Goal: Task Accomplishment & Management: Complete application form

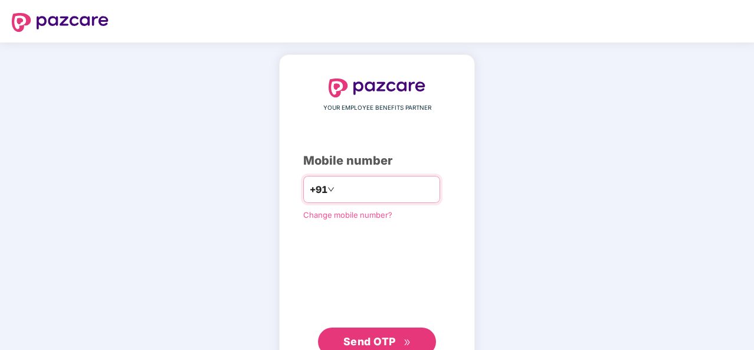
type input "**********"
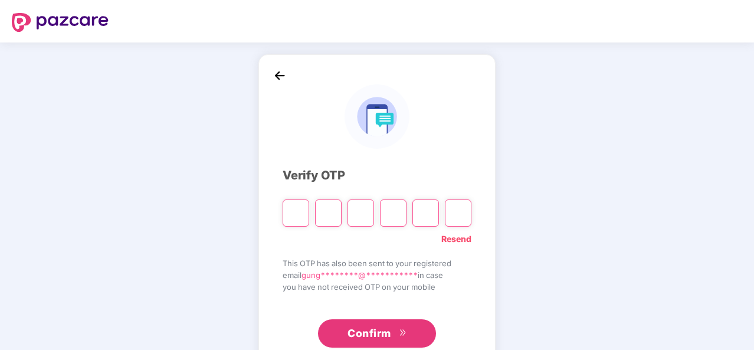
type input "*"
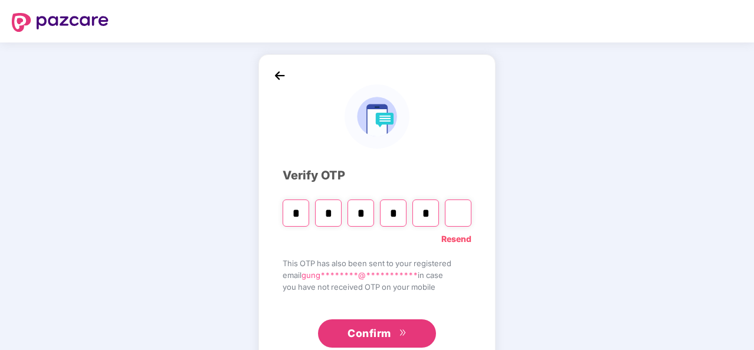
type input "*"
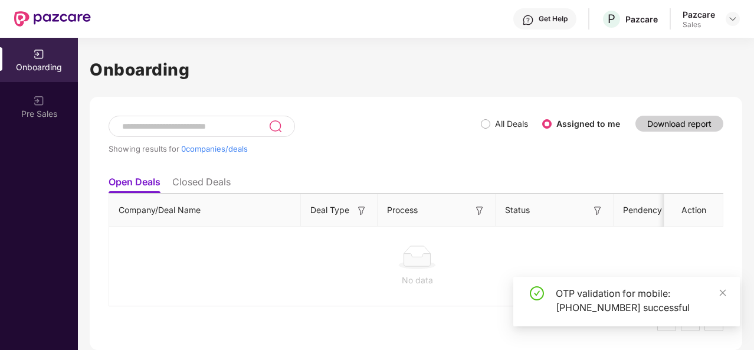
click at [215, 176] on li "Closed Deals" at bounding box center [201, 184] width 58 height 17
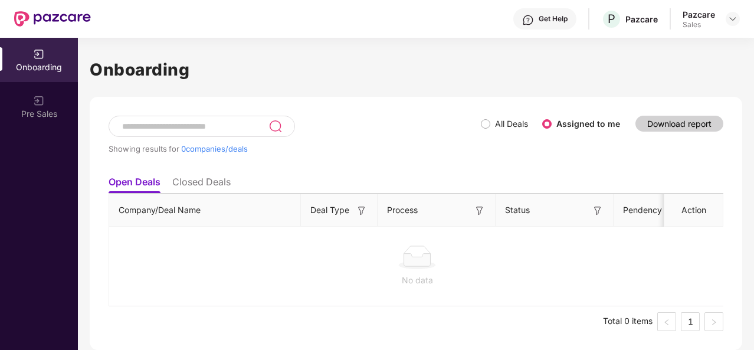
click at [206, 182] on li "Closed Deals" at bounding box center [201, 184] width 58 height 17
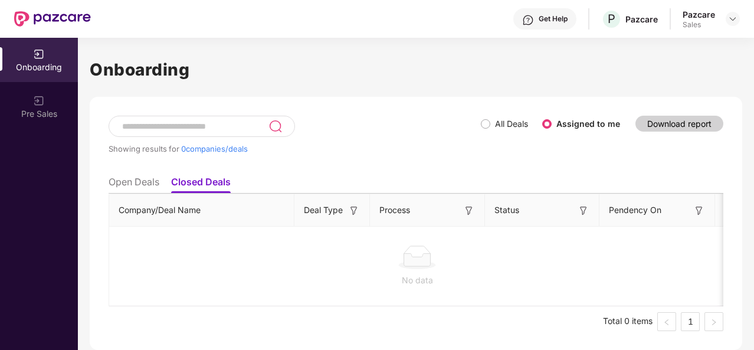
click at [47, 96] on div "Pre Sales" at bounding box center [39, 106] width 78 height 44
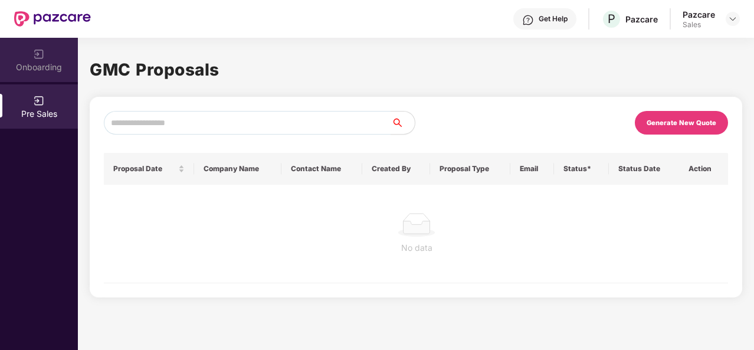
click at [41, 51] on img at bounding box center [39, 54] width 12 height 12
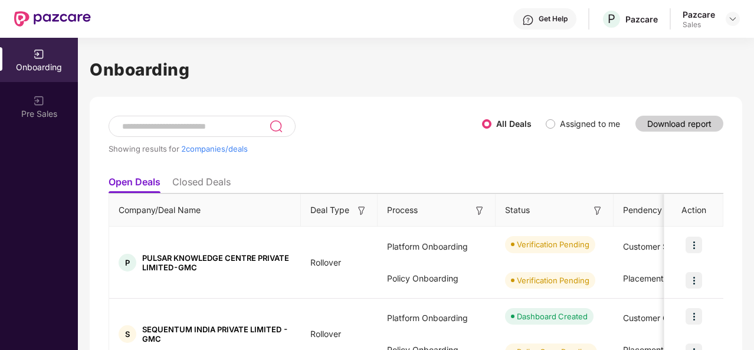
click at [210, 184] on li "Closed Deals" at bounding box center [201, 184] width 58 height 17
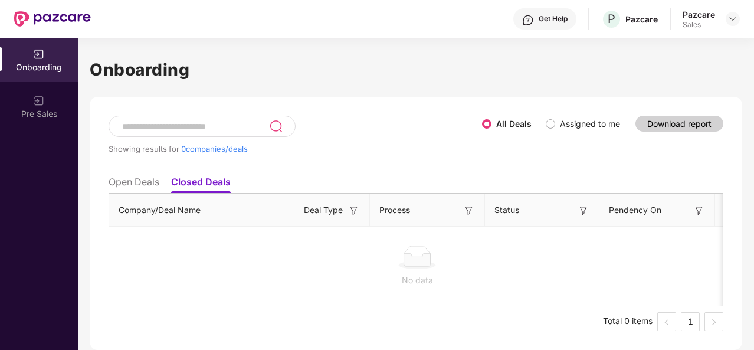
click at [142, 180] on li "Open Deals" at bounding box center [133, 184] width 51 height 17
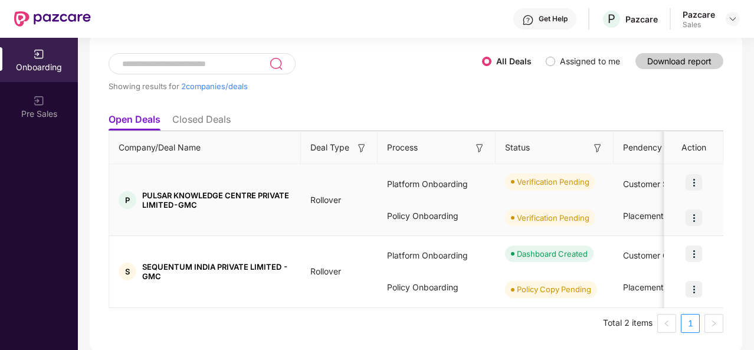
click at [693, 183] on img at bounding box center [693, 182] width 17 height 17
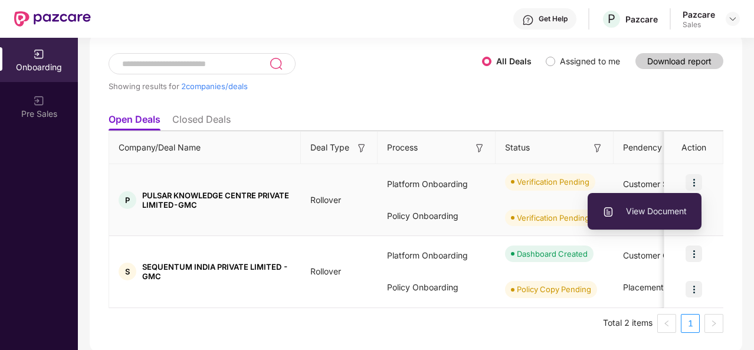
click at [657, 203] on li "View Document" at bounding box center [644, 211] width 114 height 25
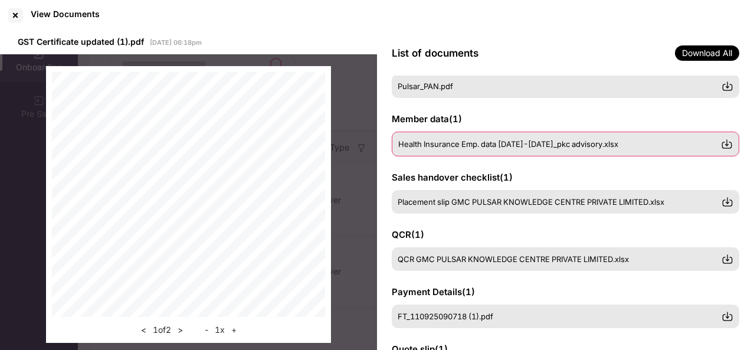
scroll to position [98, 0]
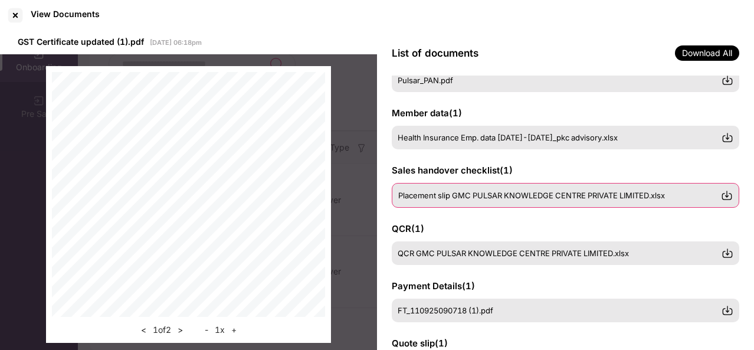
click at [577, 198] on span "Placement slip GMC PULSAR KNOWLEDGE CENTRE PRIVATE LIMITED.xlsx" at bounding box center [531, 194] width 267 height 9
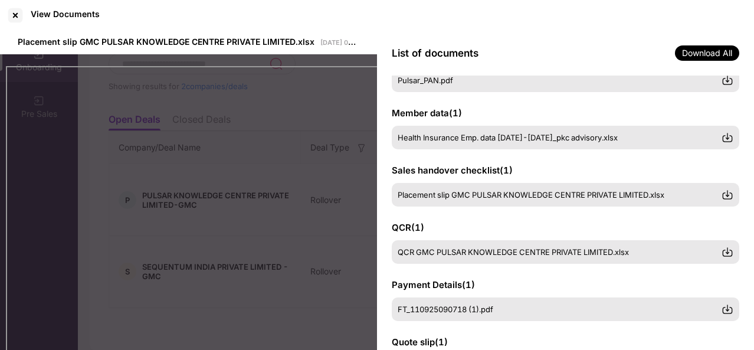
click at [502, 167] on span "Sales handover checklist ( 1 )" at bounding box center [452, 170] width 121 height 11
click at [531, 173] on div "Sales handover checklist ( 1 ) Placement slip GMC PULSAR KNOWLEDGE CENTRE PRIVA…" at bounding box center [565, 185] width 347 height 42
drag, startPoint x: 685, startPoint y: 197, endPoint x: 475, endPoint y: 219, distance: 211.1
click at [475, 219] on div "GSTIN certificate ( 1 ) GST Certificate updated (1).pdf PAN card ( 1 ) Pulsar_P…" at bounding box center [565, 212] width 377 height 275
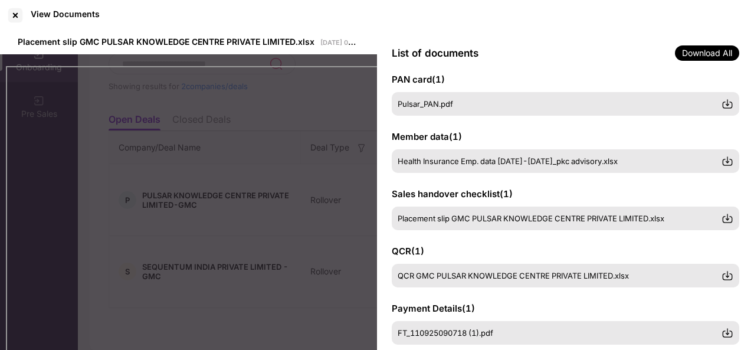
scroll to position [77, 0]
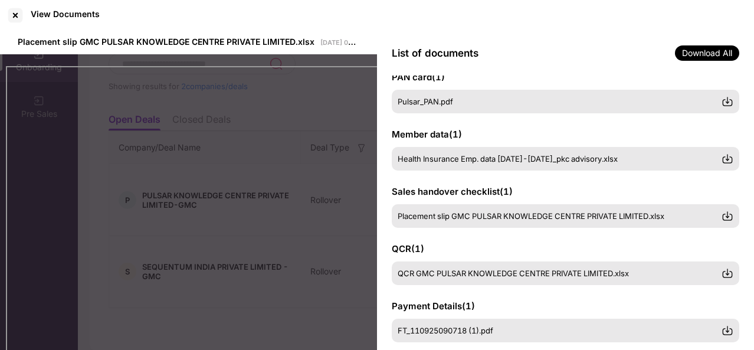
click at [475, 219] on span "Placement slip GMC PULSAR KNOWLEDGE CENTRE PRIVATE LIMITED.xlsx" at bounding box center [530, 215] width 267 height 9
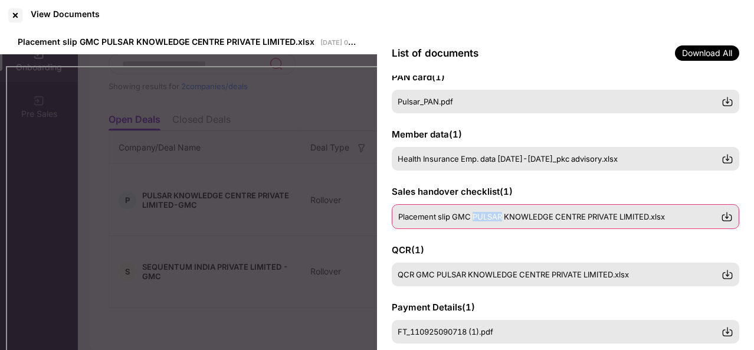
click at [475, 219] on span "Placement slip GMC PULSAR KNOWLEDGE CENTRE PRIVATE LIMITED.xlsx" at bounding box center [531, 216] width 267 height 9
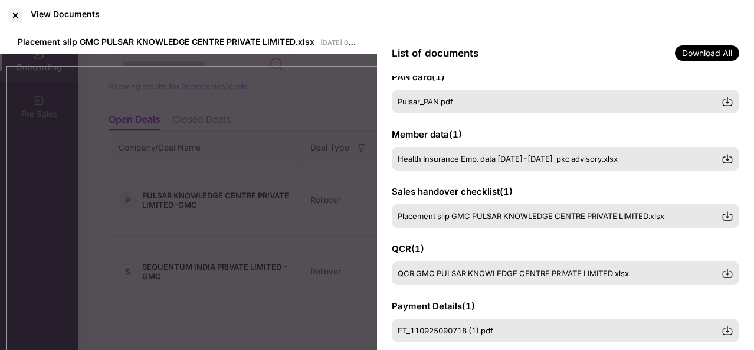
click at [508, 195] on span "Sales handover checklist ( 1 )" at bounding box center [452, 191] width 121 height 11
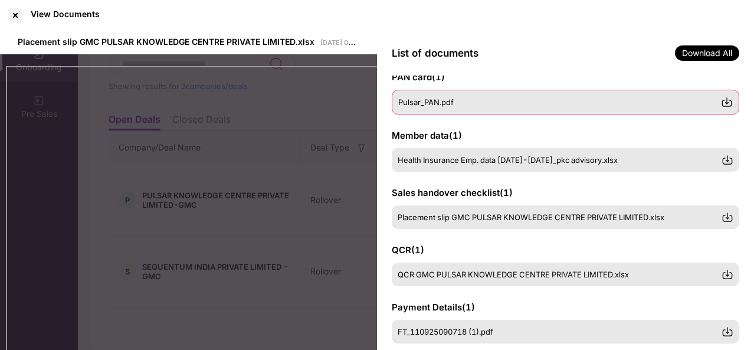
scroll to position [0, 0]
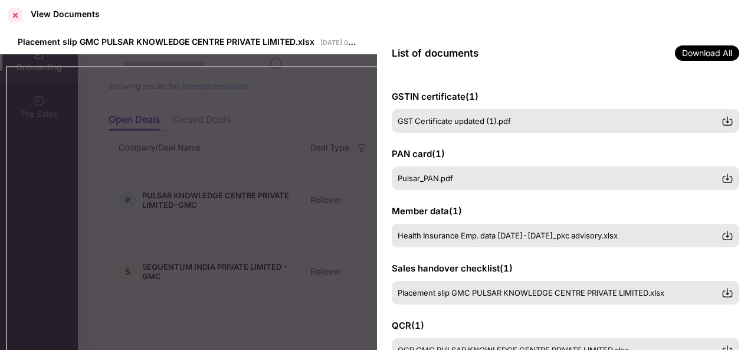
click at [18, 17] on div at bounding box center [15, 15] width 19 height 19
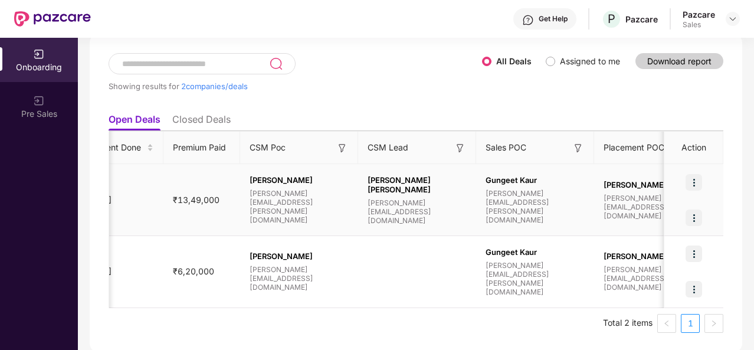
scroll to position [0, 866]
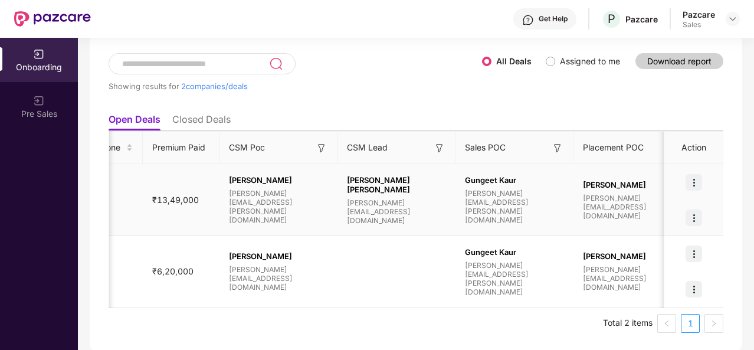
click at [694, 174] on img at bounding box center [693, 182] width 17 height 17
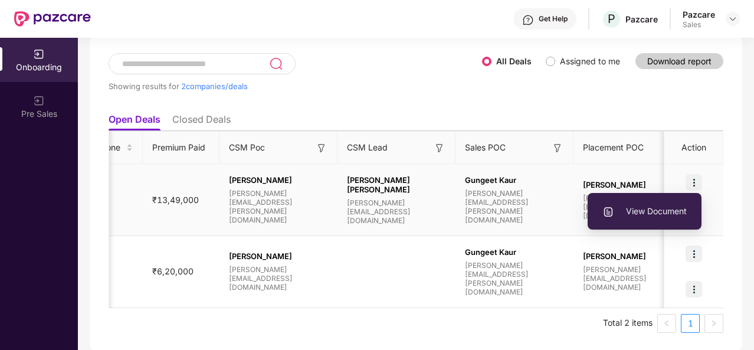
click at [648, 217] on span "View Document" at bounding box center [644, 211] width 84 height 13
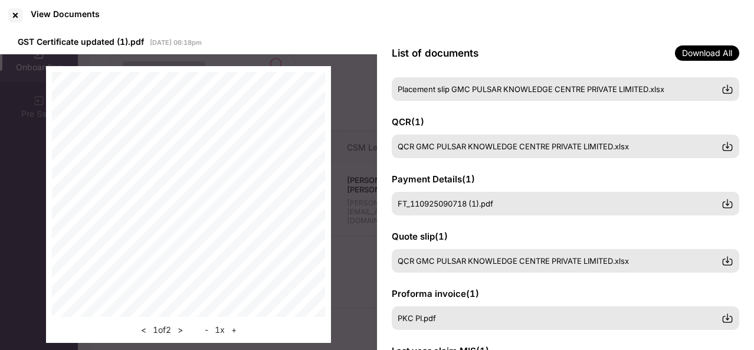
scroll to position [215, 0]
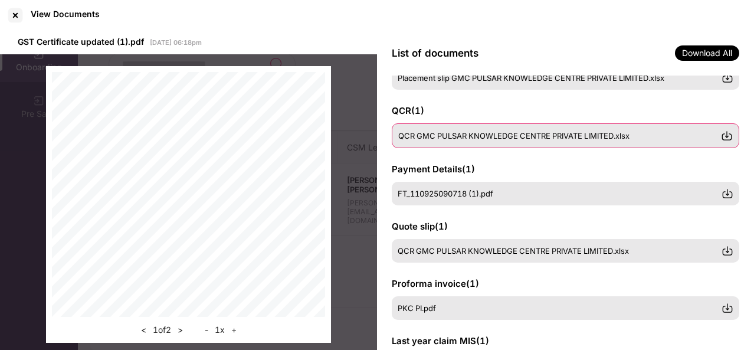
click at [575, 139] on span "QCR GMC PULSAR KNOWLEDGE CENTRE PRIVATE LIMITED.xlsx" at bounding box center [513, 135] width 231 height 9
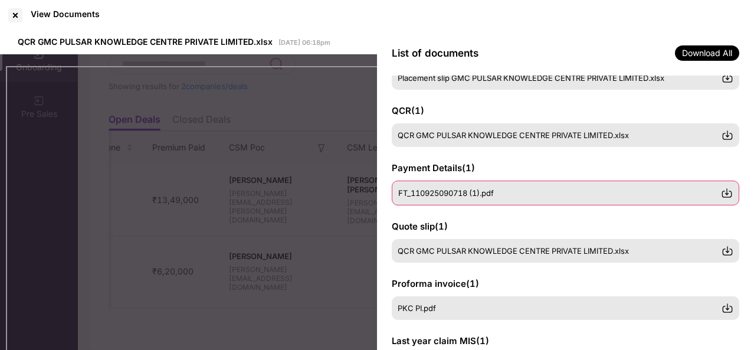
scroll to position [0, 0]
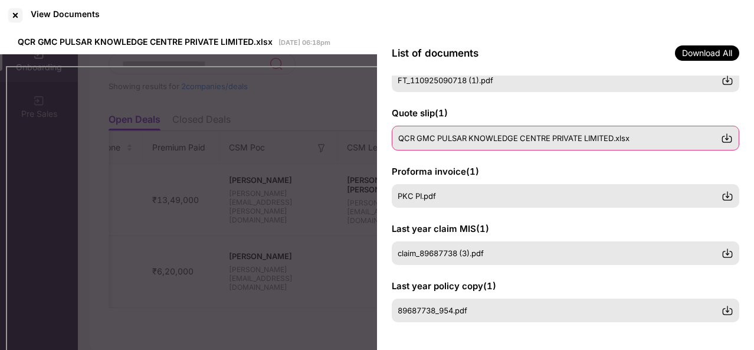
click at [542, 133] on span "QCR GMC PULSAR KNOWLEDGE CENTRE PRIVATE LIMITED.xlsx" at bounding box center [513, 137] width 231 height 9
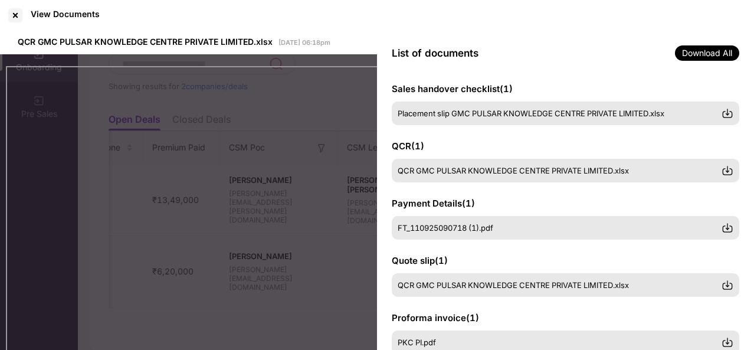
scroll to position [170, 0]
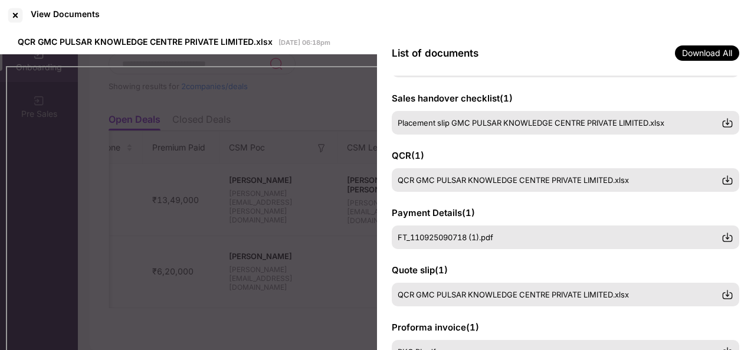
click at [534, 194] on div "GSTIN certificate ( 1 ) GST Certificate updated (1).pdf PAN card ( 1 ) Pulsar_P…" at bounding box center [565, 212] width 377 height 275
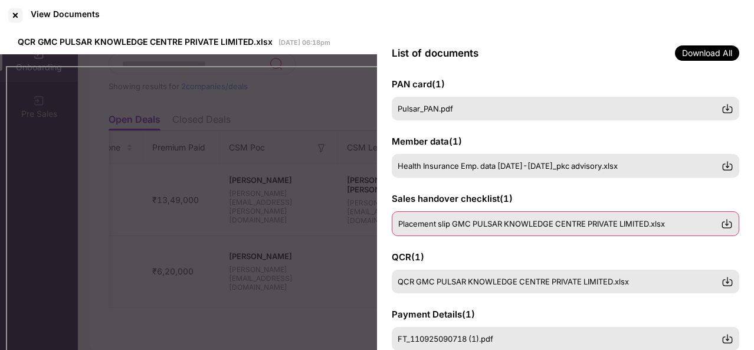
scroll to position [70, 0]
click at [535, 226] on span "Placement slip GMC PULSAR KNOWLEDGE CENTRE PRIVATE LIMITED.xlsx" at bounding box center [531, 223] width 267 height 9
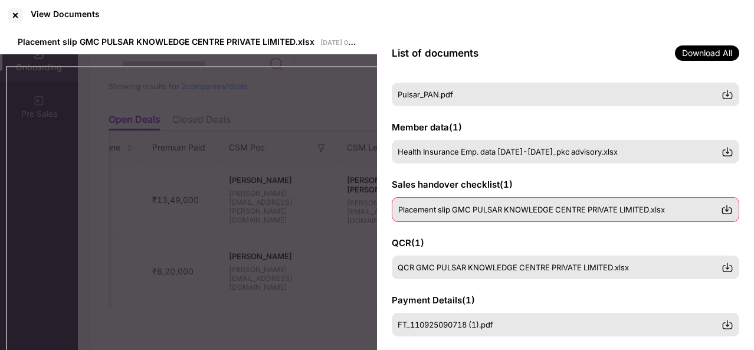
scroll to position [59, 0]
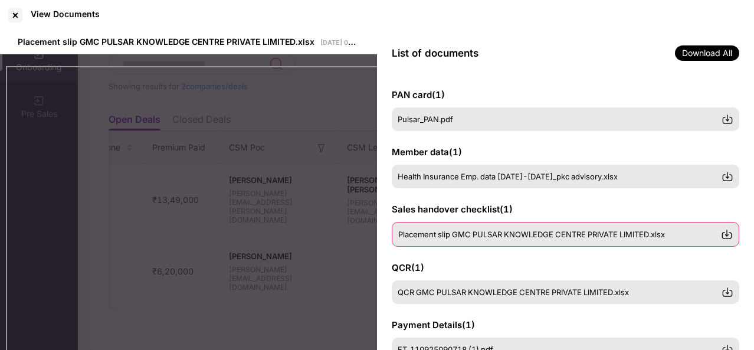
click at [534, 234] on span "Placement slip GMC PULSAR KNOWLEDGE CENTRE PRIVATE LIMITED.xlsx" at bounding box center [531, 233] width 267 height 9
click at [527, 245] on div "Placement slip GMC PULSAR KNOWLEDGE CENTRE PRIVATE LIMITED.xlsx" at bounding box center [565, 234] width 347 height 25
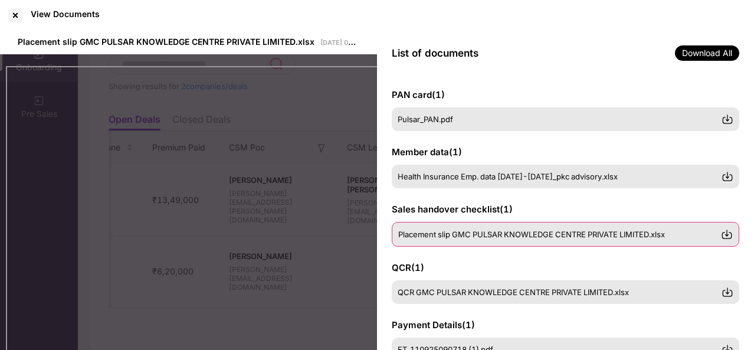
click at [553, 238] on span "Placement slip GMC PULSAR KNOWLEDGE CENTRE PRIVATE LIMITED.xlsx" at bounding box center [531, 233] width 267 height 9
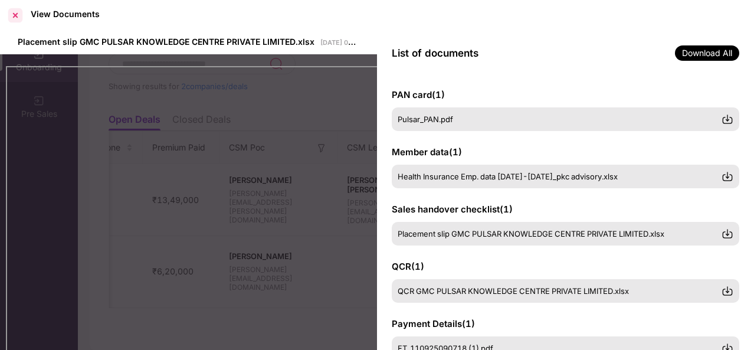
click at [12, 12] on div at bounding box center [15, 15] width 19 height 19
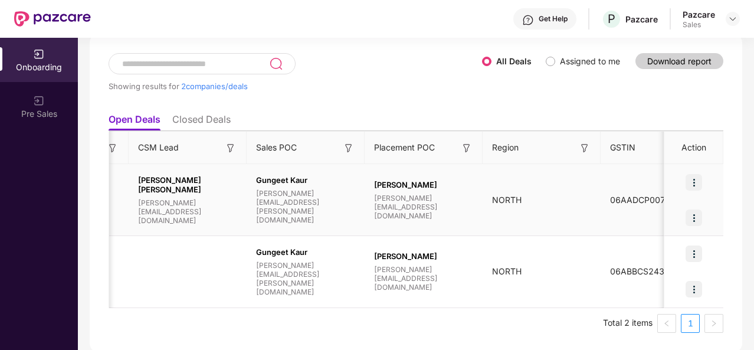
scroll to position [0, 1140]
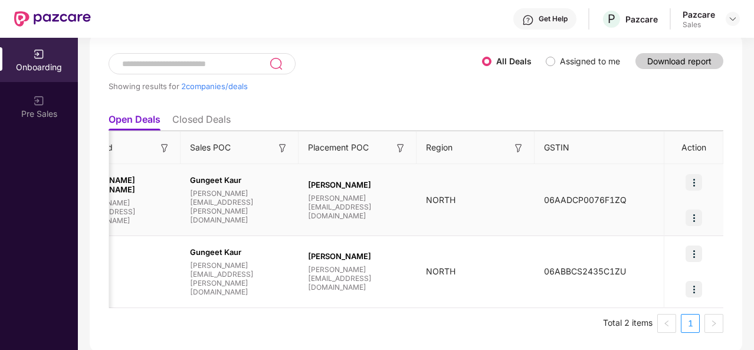
click at [686, 186] on img at bounding box center [693, 182] width 17 height 17
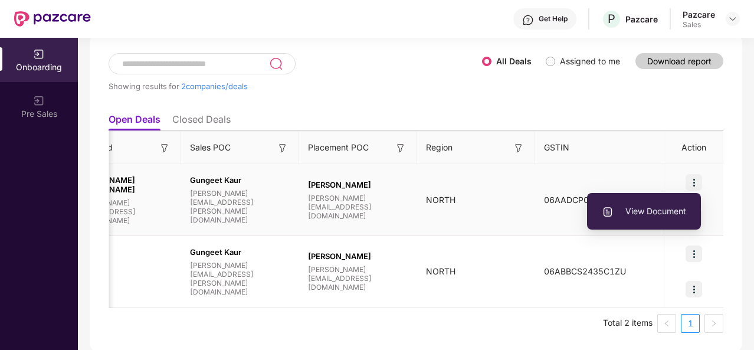
click at [666, 205] on span "View Document" at bounding box center [643, 211] width 84 height 13
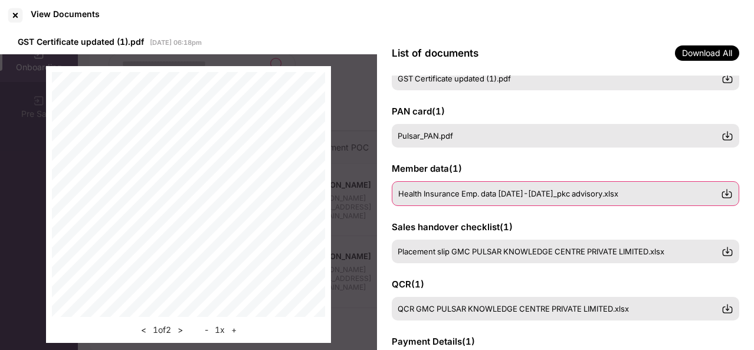
scroll to position [42, 0]
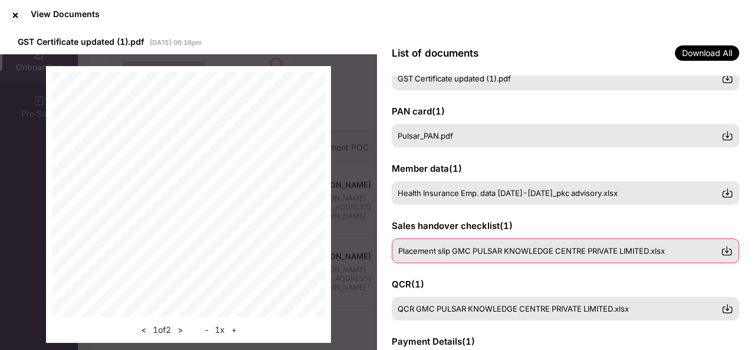
click at [547, 249] on span "Placement slip GMC PULSAR KNOWLEDGE CENTRE PRIVATE LIMITED.xlsx" at bounding box center [531, 250] width 267 height 9
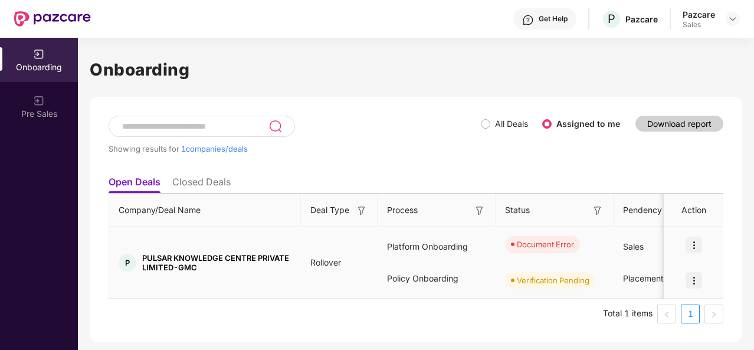
click at [690, 239] on img at bounding box center [693, 244] width 17 height 17
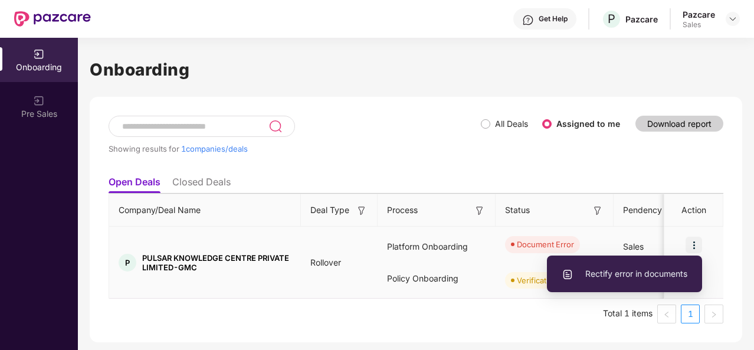
click at [654, 266] on li "Rectify error in documents" at bounding box center [624, 273] width 155 height 25
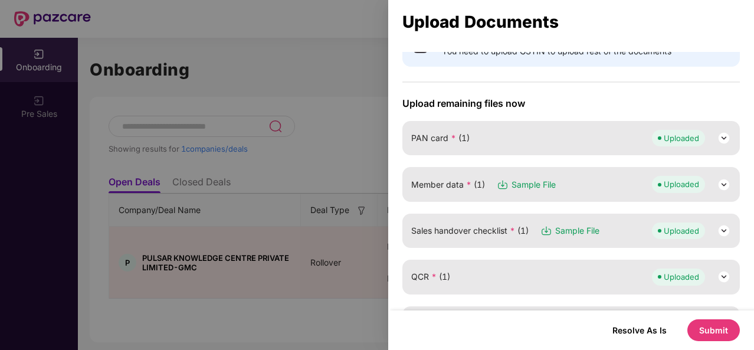
scroll to position [100, 0]
click at [727, 231] on img at bounding box center [723, 231] width 14 height 14
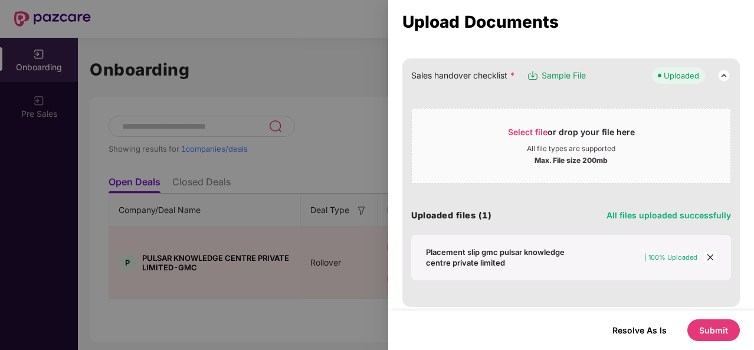
scroll to position [256, 0]
click at [706, 256] on icon "close" at bounding box center [710, 256] width 8 height 8
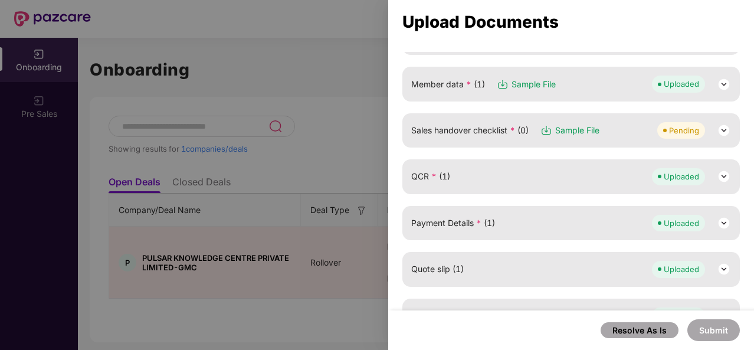
scroll to position [200, 0]
click at [722, 130] on img at bounding box center [723, 131] width 14 height 14
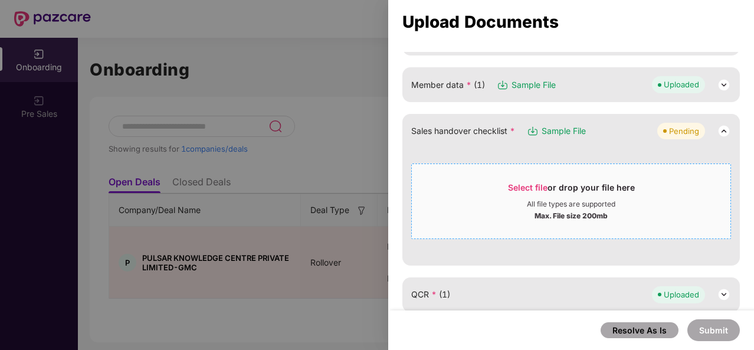
click at [593, 188] on div "Select file or drop your file here" at bounding box center [571, 191] width 127 height 18
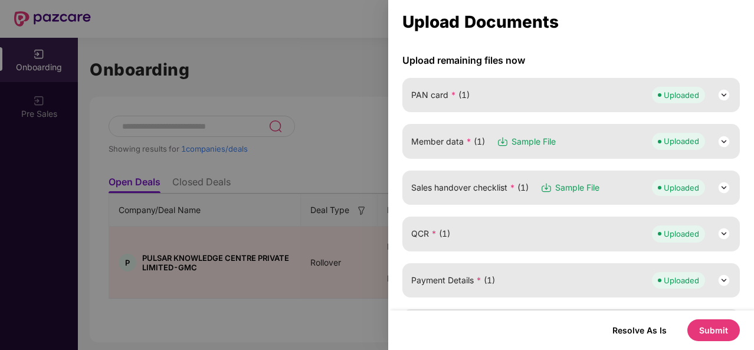
scroll to position [129, 0]
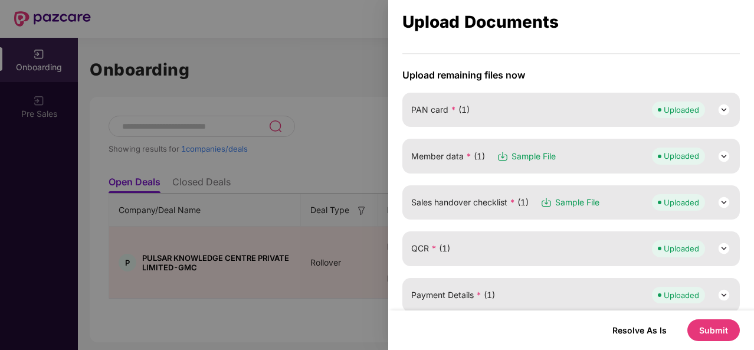
click at [723, 150] on img at bounding box center [723, 156] width 14 height 14
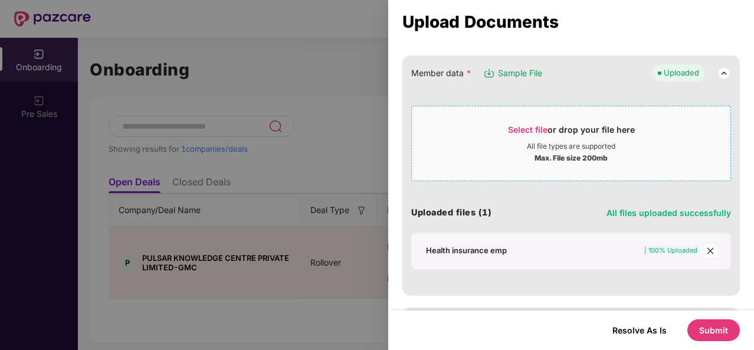
scroll to position [212, 0]
click at [708, 248] on icon "close" at bounding box center [709, 249] width 6 height 6
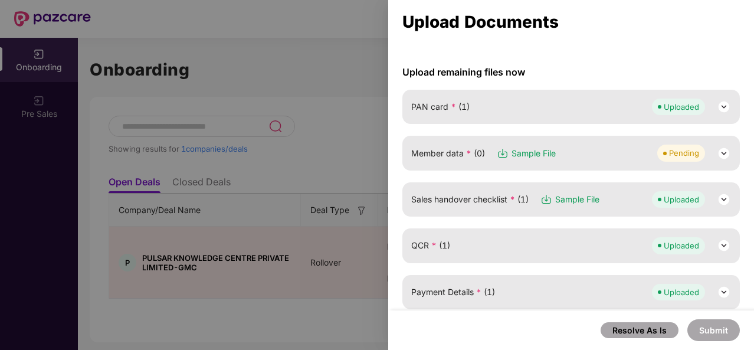
scroll to position [131, 0]
click at [721, 148] on img at bounding box center [723, 154] width 14 height 14
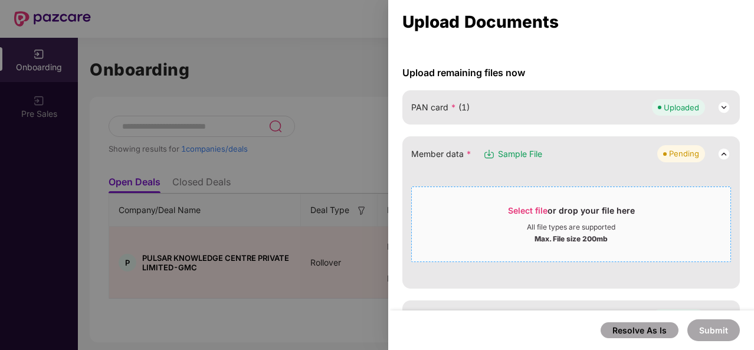
click at [573, 222] on div "All file types are supported" at bounding box center [571, 226] width 88 height 9
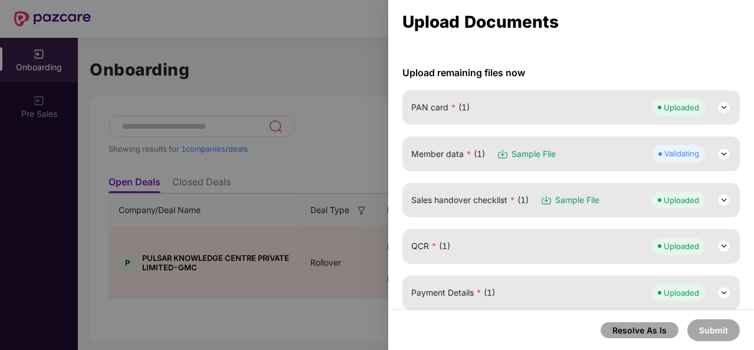
click at [673, 157] on span "Validating" at bounding box center [678, 153] width 52 height 17
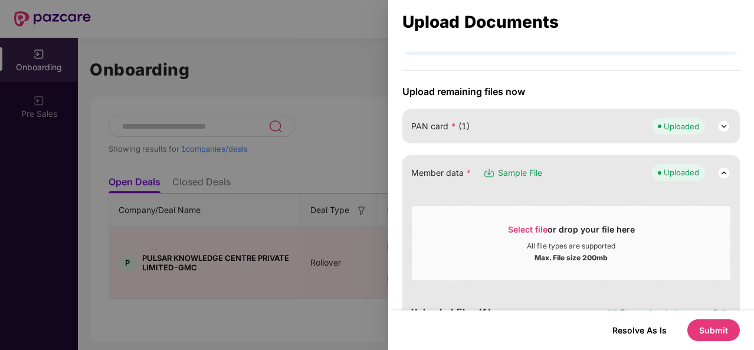
scroll to position [112, 0]
click at [641, 328] on button "Resolve As Is" at bounding box center [639, 330] width 78 height 16
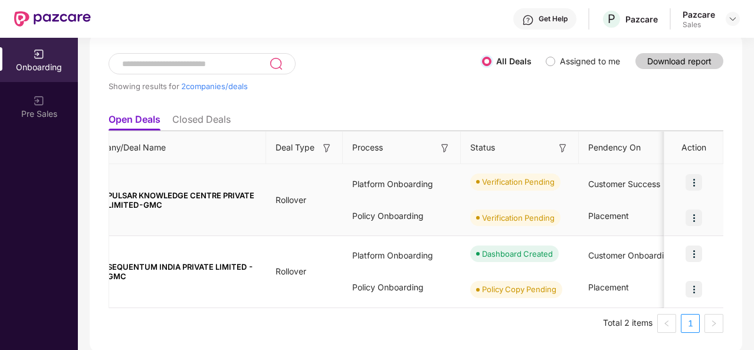
scroll to position [0, 0]
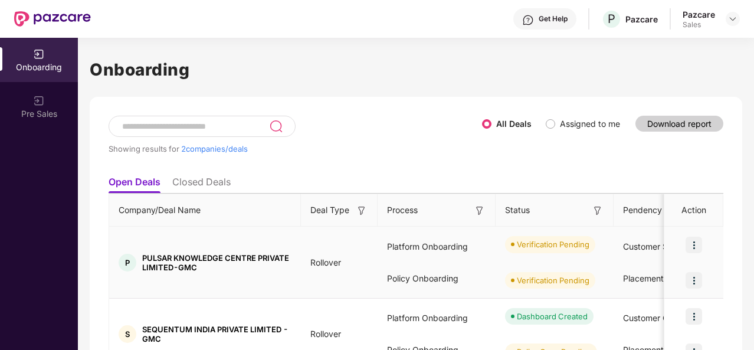
click at [695, 240] on img at bounding box center [693, 244] width 17 height 17
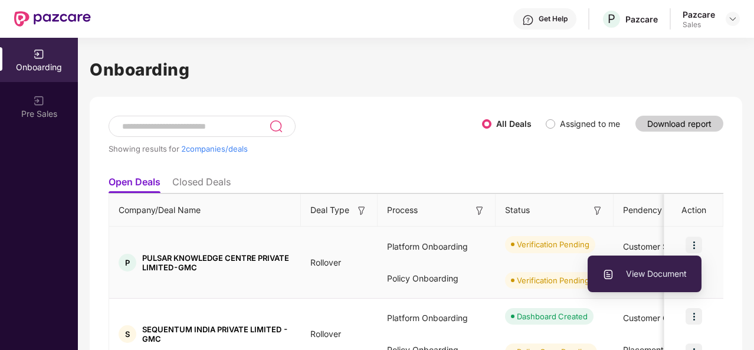
click at [659, 268] on span "View Document" at bounding box center [644, 273] width 84 height 13
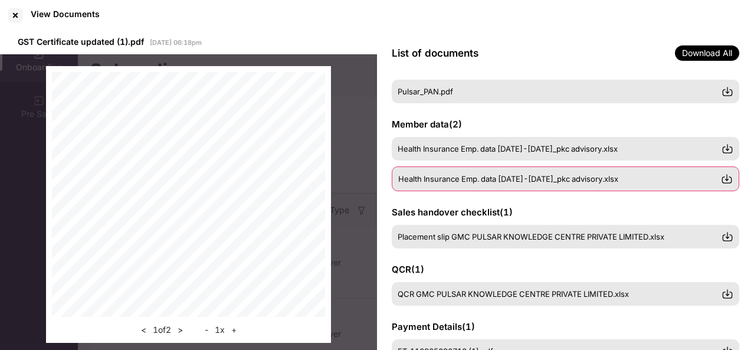
scroll to position [88, 0]
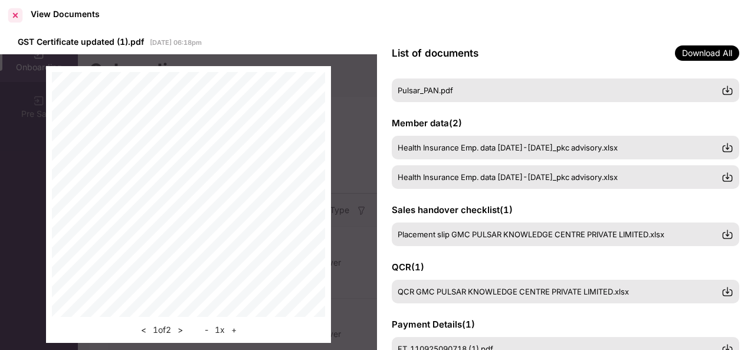
click at [15, 12] on div at bounding box center [15, 15] width 19 height 19
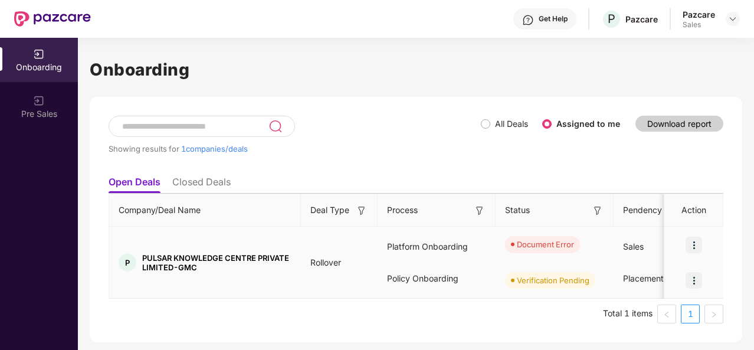
click at [690, 239] on img at bounding box center [693, 244] width 17 height 17
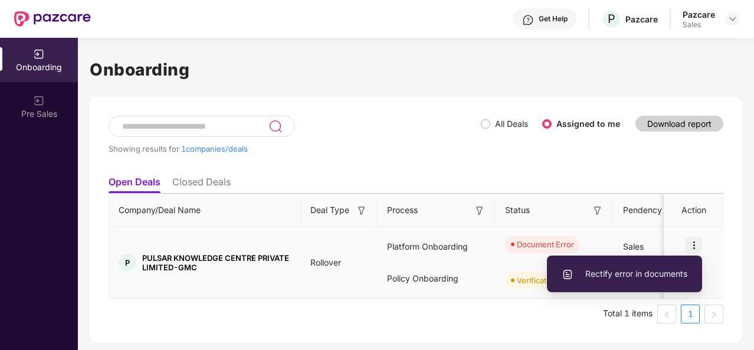
click at [657, 271] on span "Rectify error in documents" at bounding box center [624, 273] width 126 height 13
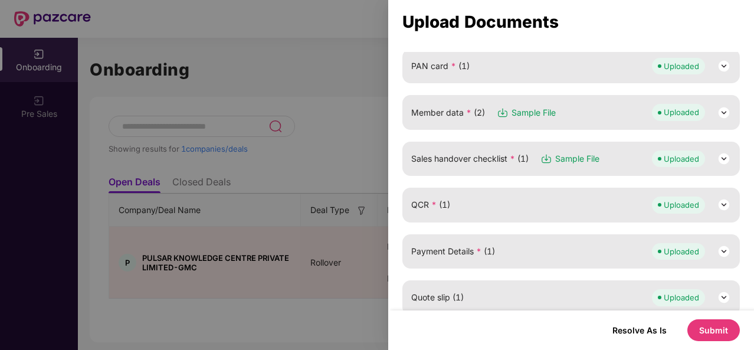
scroll to position [172, 0]
click at [723, 111] on img at bounding box center [723, 113] width 14 height 14
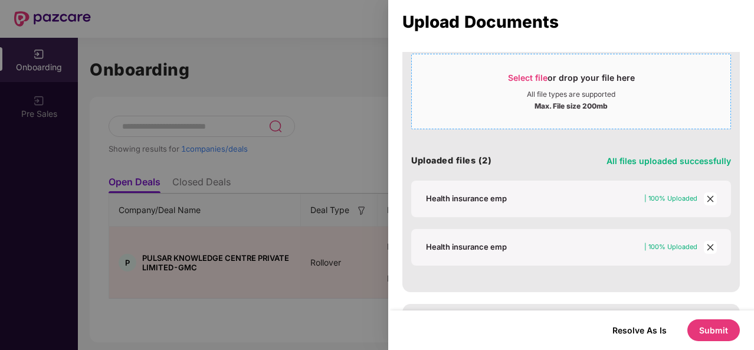
scroll to position [264, 0]
click at [708, 195] on icon "close" at bounding box center [709, 198] width 6 height 6
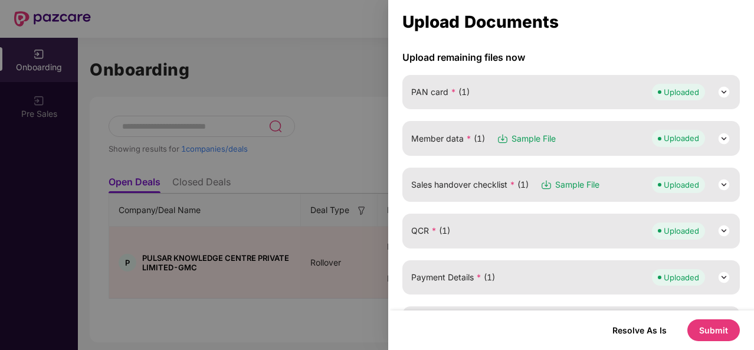
scroll to position [145, 0]
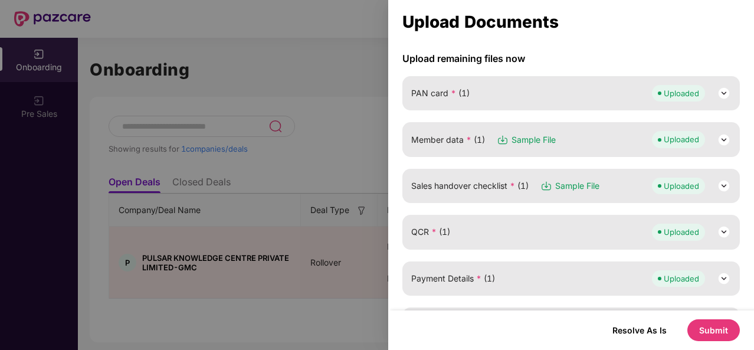
click at [721, 140] on img at bounding box center [723, 140] width 14 height 14
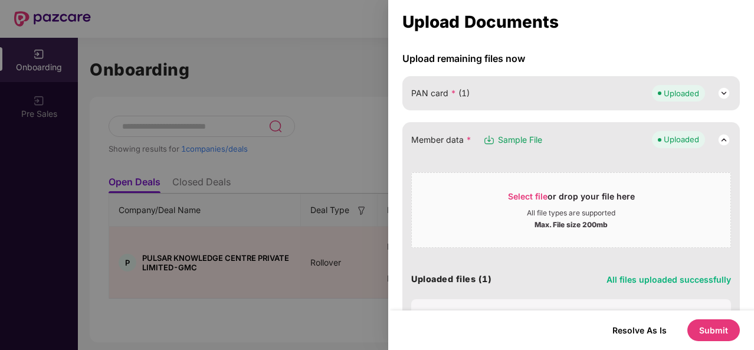
scroll to position [218, 0]
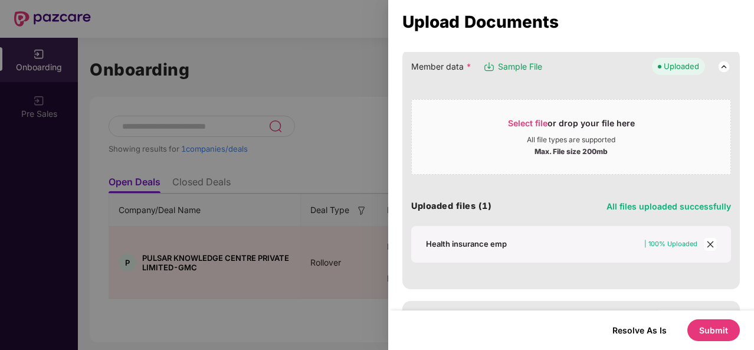
click at [709, 241] on icon "close" at bounding box center [710, 244] width 8 height 8
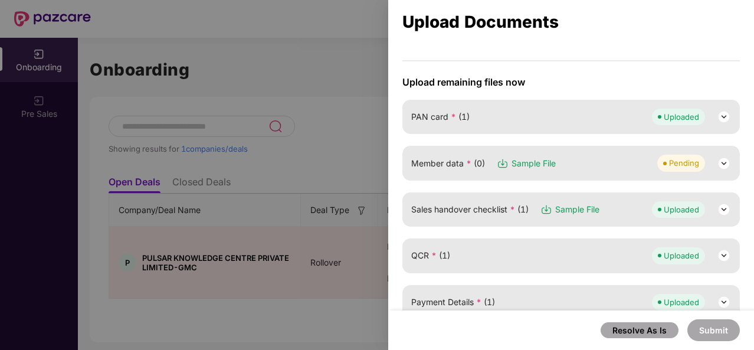
scroll to position [116, 0]
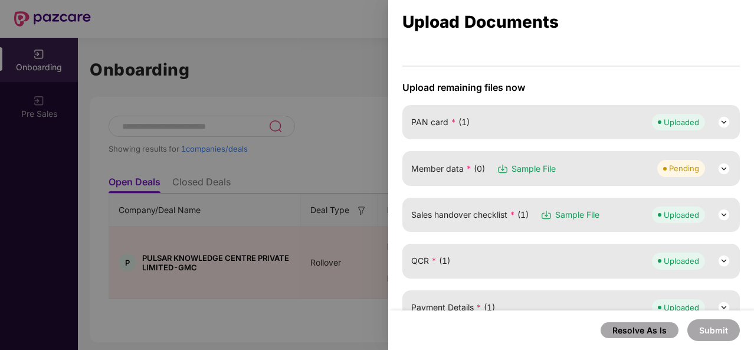
click at [722, 165] on img at bounding box center [723, 169] width 14 height 14
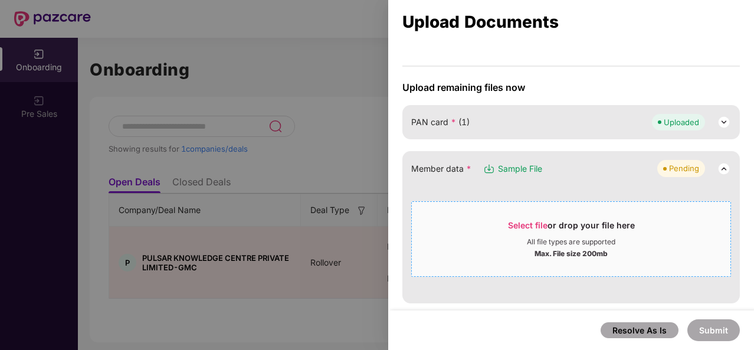
click at [554, 237] on div "All file types are supported" at bounding box center [571, 241] width 88 height 9
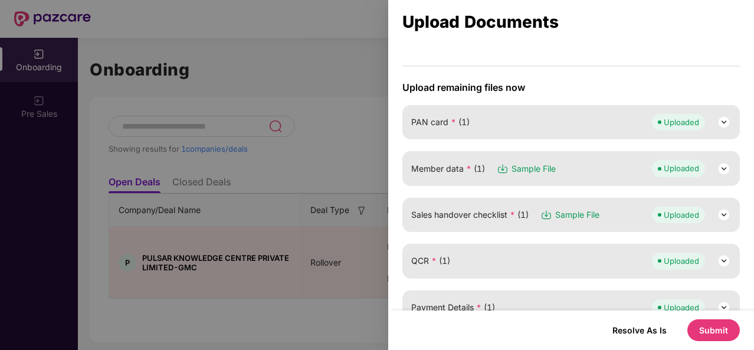
click at [724, 167] on img at bounding box center [723, 169] width 14 height 14
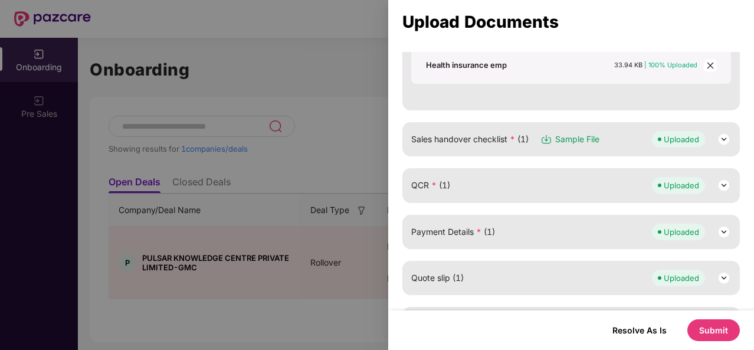
scroll to position [397, 0]
click at [722, 185] on img at bounding box center [723, 185] width 14 height 14
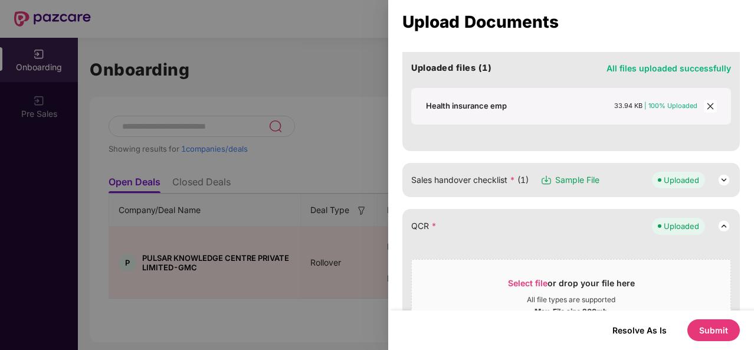
scroll to position [355, 0]
click at [721, 177] on img at bounding box center [723, 181] width 14 height 14
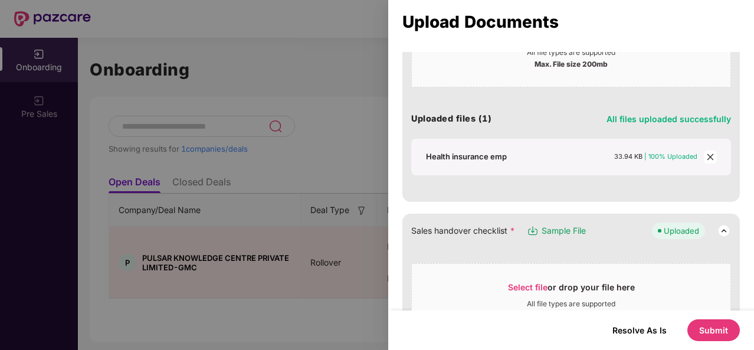
scroll to position [305, 0]
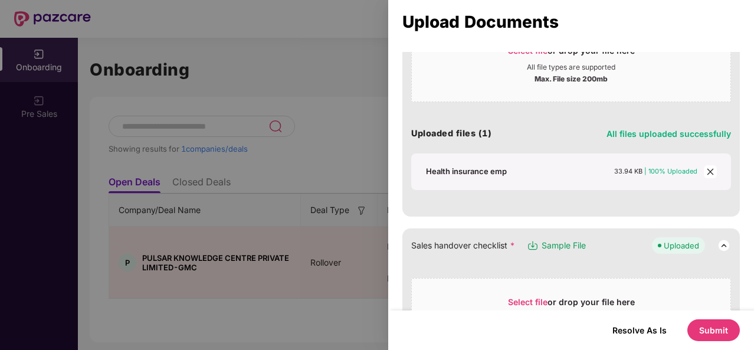
click at [637, 328] on button "Resolve As Is" at bounding box center [639, 330] width 78 height 16
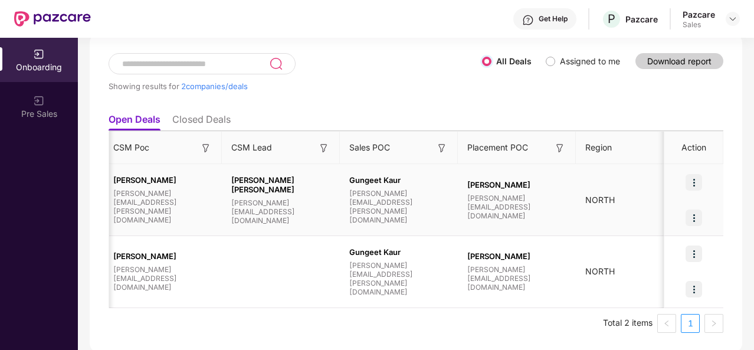
scroll to position [0, 983]
click at [697, 180] on img at bounding box center [693, 182] width 17 height 17
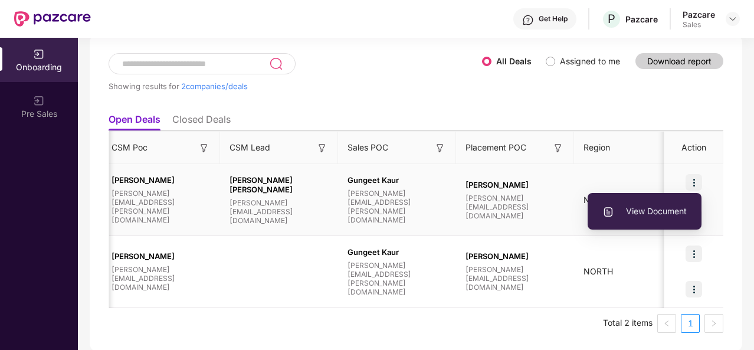
click at [654, 212] on span "View Document" at bounding box center [644, 211] width 84 height 13
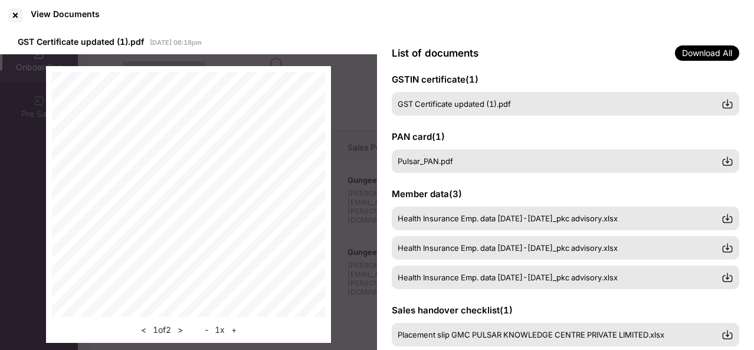
scroll to position [13, 0]
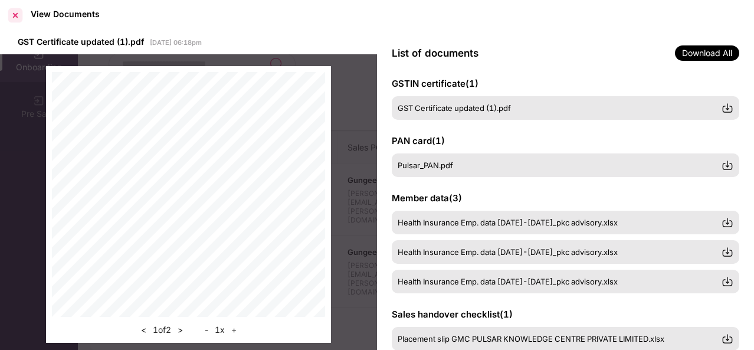
click at [13, 12] on div at bounding box center [15, 15] width 19 height 19
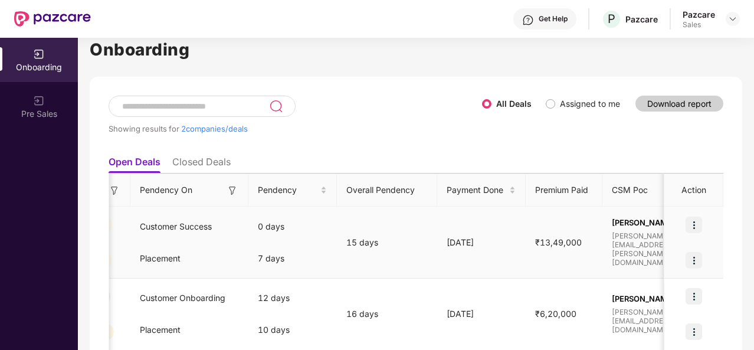
scroll to position [0, 479]
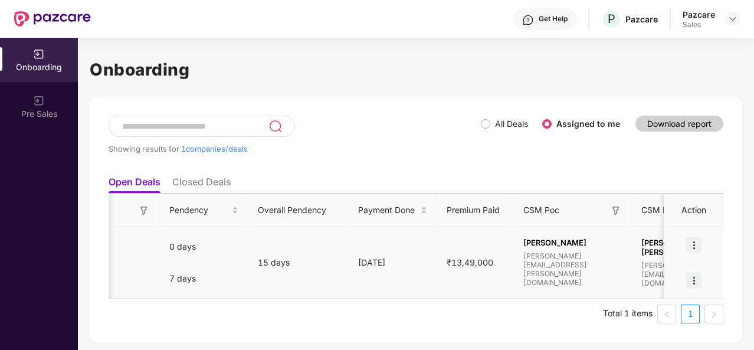
scroll to position [0, 685]
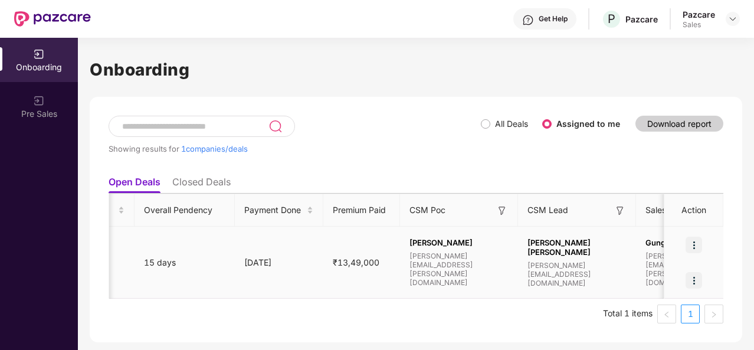
click at [695, 242] on img at bounding box center [693, 244] width 17 height 17
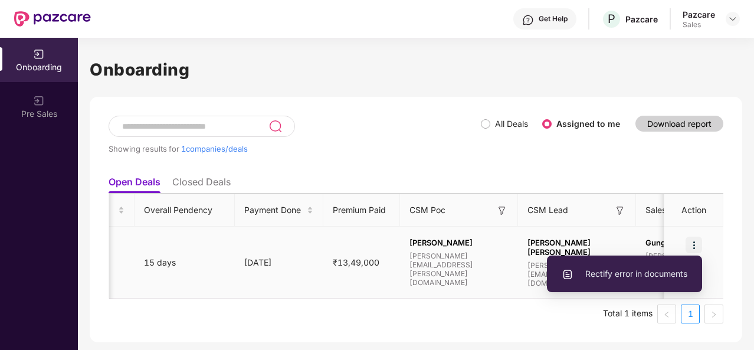
click at [628, 277] on span "Rectify error in documents" at bounding box center [624, 273] width 126 height 13
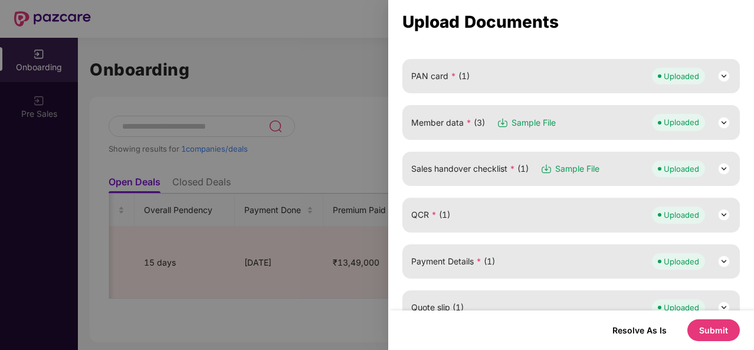
scroll to position [163, 0]
click at [722, 118] on img at bounding box center [723, 122] width 14 height 14
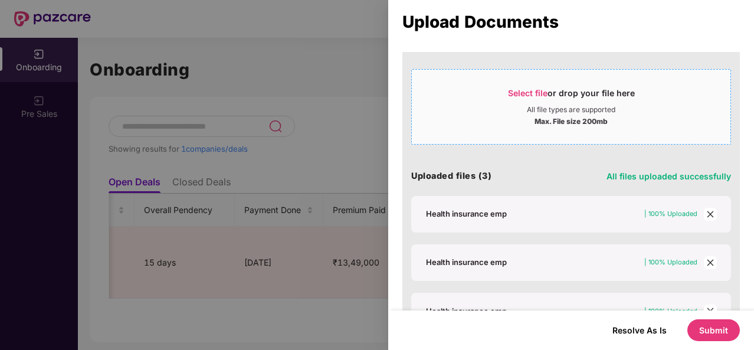
scroll to position [249, 0]
click at [708, 207] on span "close" at bounding box center [709, 213] width 13 height 13
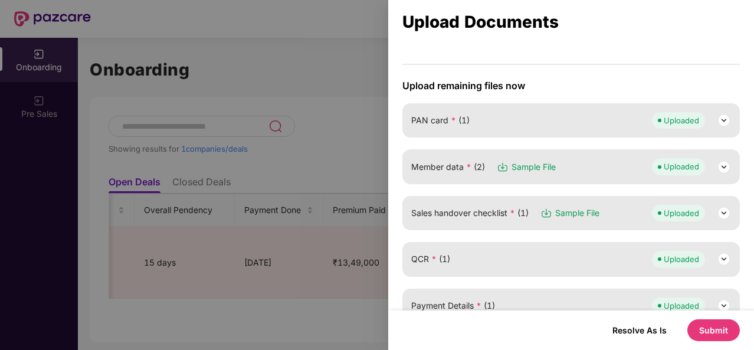
scroll to position [117, 0]
click at [722, 163] on img at bounding box center [723, 167] width 14 height 14
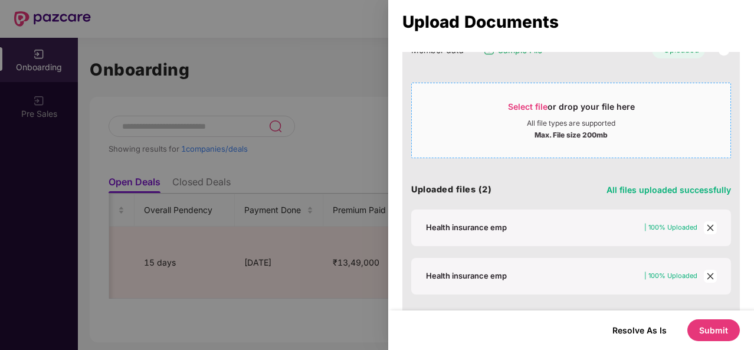
scroll to position [235, 0]
click at [709, 223] on icon "close" at bounding box center [710, 227] width 8 height 8
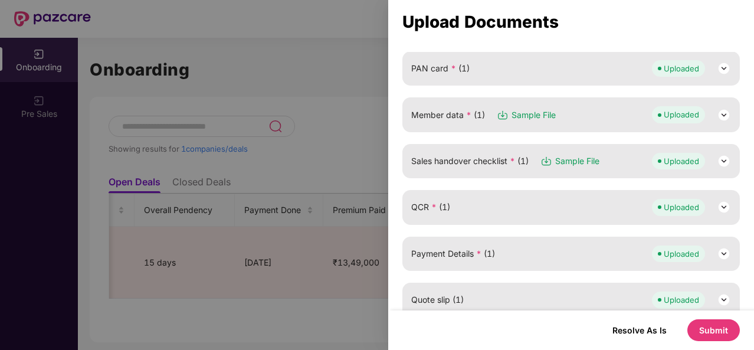
scroll to position [144, 0]
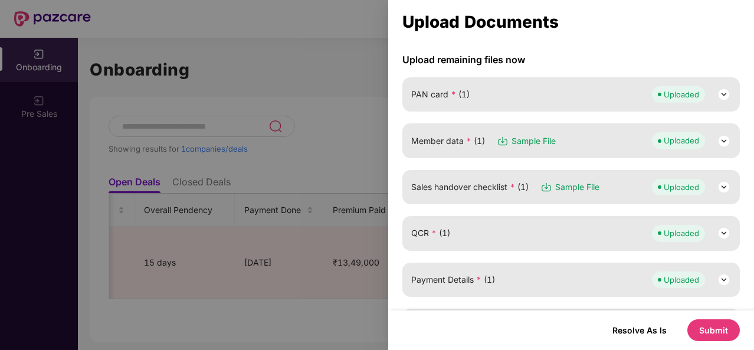
click at [722, 142] on img at bounding box center [723, 141] width 14 height 14
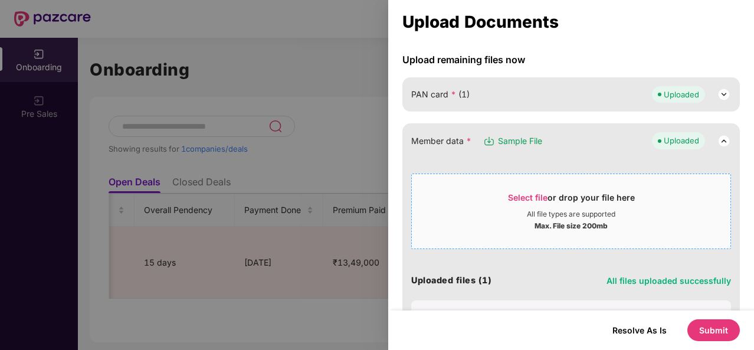
scroll to position [267, 0]
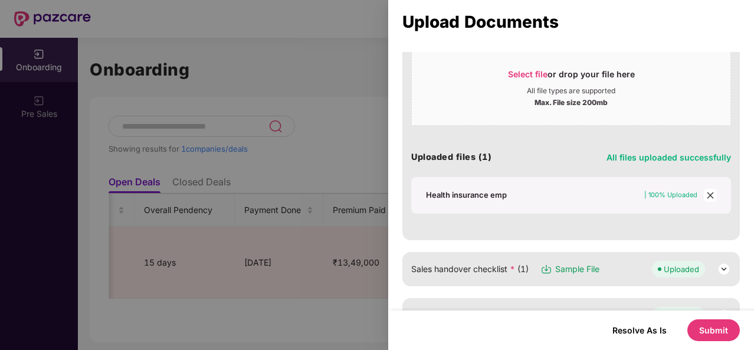
click at [706, 194] on icon "close" at bounding box center [709, 195] width 6 height 6
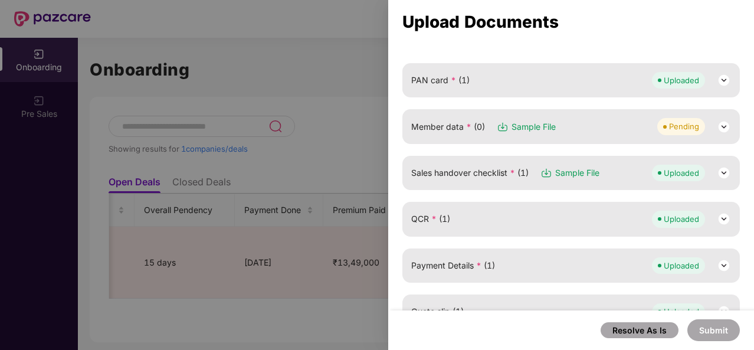
scroll to position [155, 0]
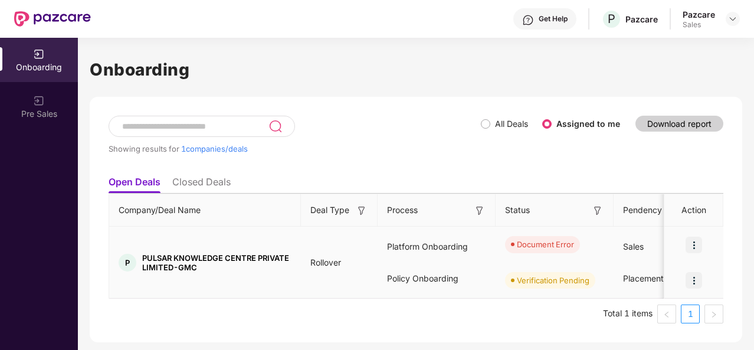
click at [698, 241] on img at bounding box center [693, 244] width 17 height 17
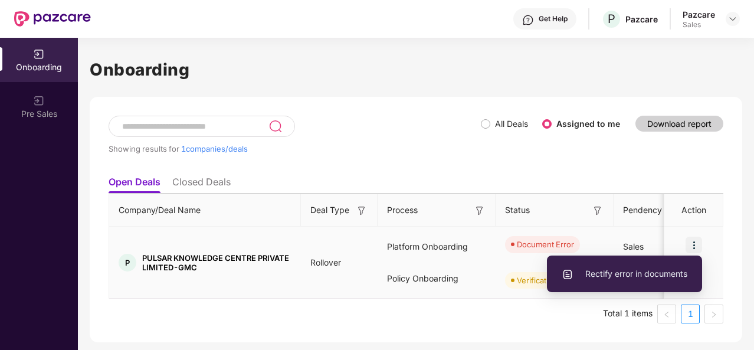
click at [634, 278] on span "Rectify error in documents" at bounding box center [624, 273] width 126 height 13
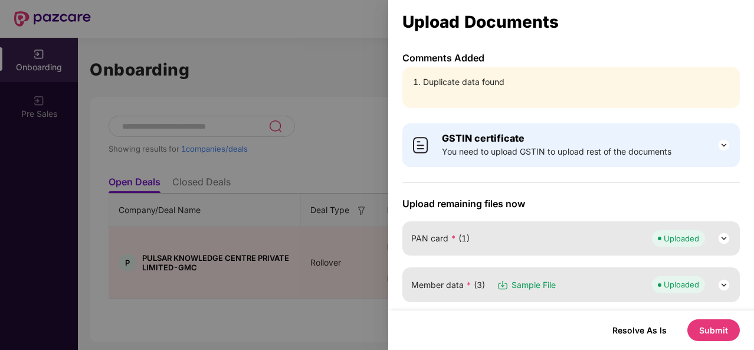
scroll to position [162, 0]
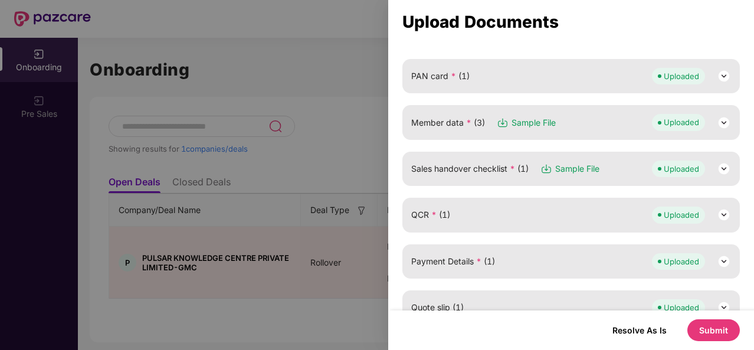
click at [723, 120] on img at bounding box center [723, 123] width 14 height 14
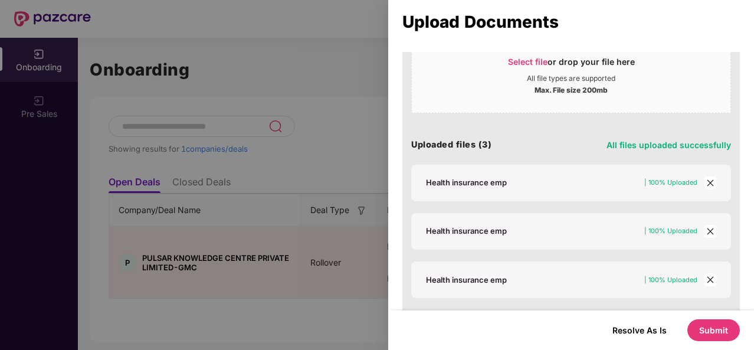
scroll to position [282, 0]
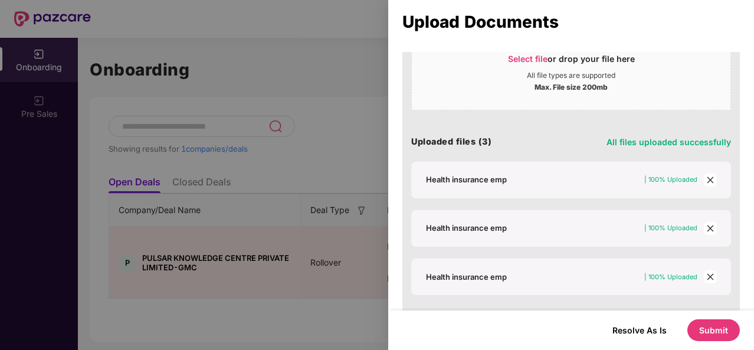
click at [709, 176] on icon "close" at bounding box center [710, 180] width 8 height 8
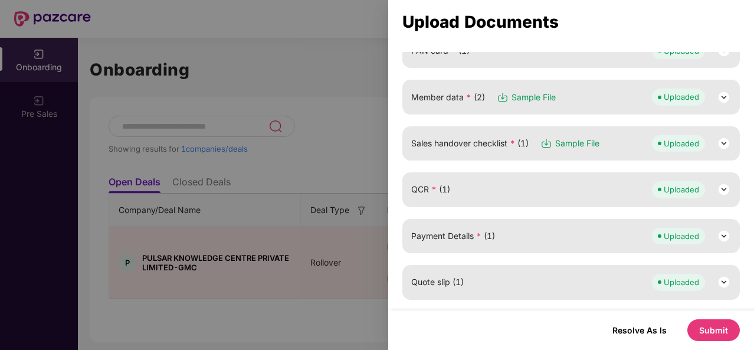
scroll to position [90, 0]
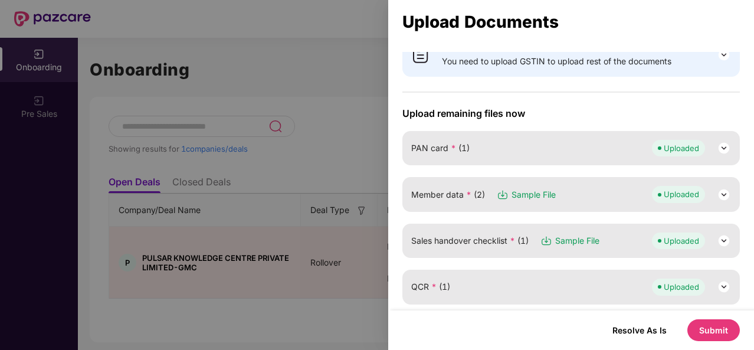
click at [720, 188] on img at bounding box center [723, 194] width 14 height 14
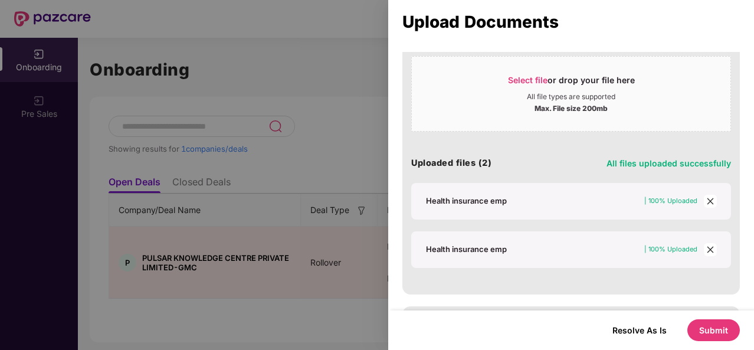
scroll to position [262, 0]
click at [709, 197] on icon "close" at bounding box center [709, 200] width 6 height 6
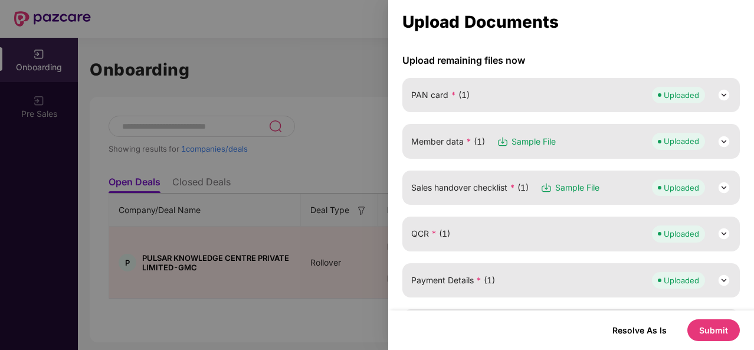
scroll to position [143, 0]
click at [717, 140] on img at bounding box center [723, 142] width 14 height 14
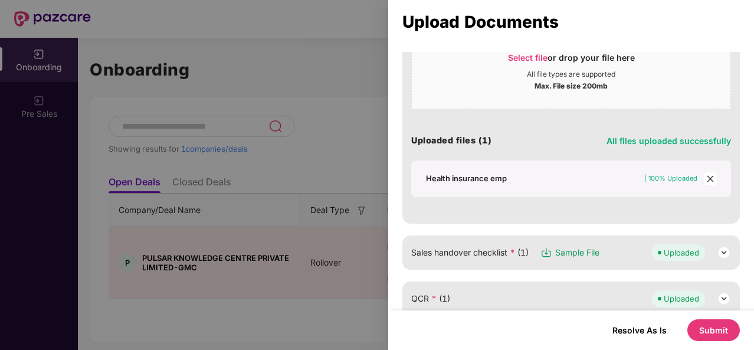
scroll to position [284, 0]
click at [706, 175] on icon "close" at bounding box center [709, 178] width 6 height 6
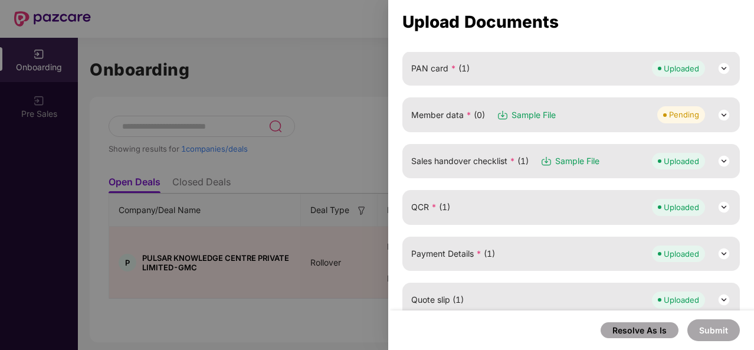
scroll to position [170, 0]
click at [723, 116] on img at bounding box center [723, 115] width 14 height 14
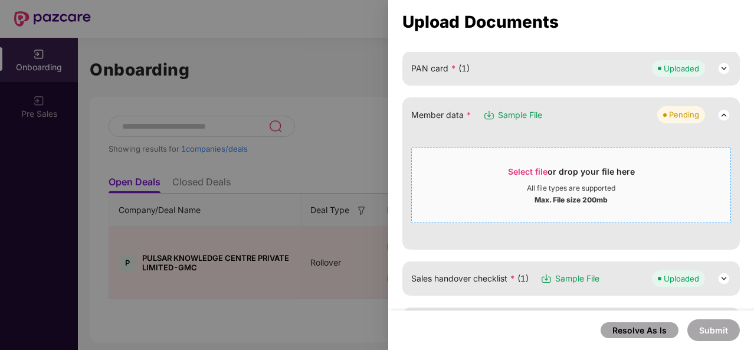
click at [591, 177] on div "Select file or drop your file here" at bounding box center [571, 175] width 127 height 18
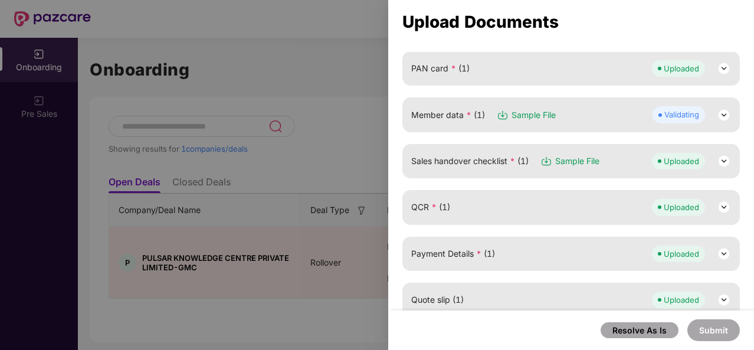
click at [719, 203] on img at bounding box center [723, 207] width 14 height 14
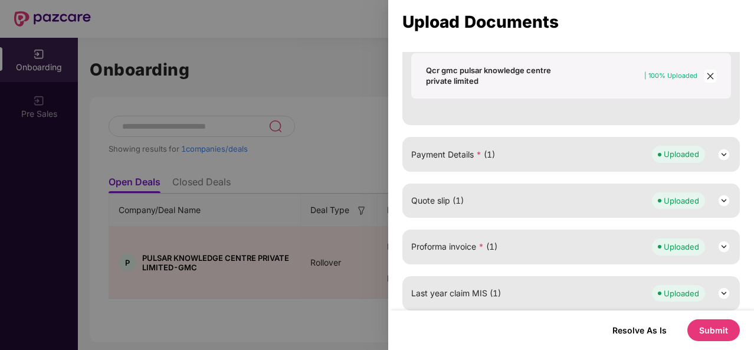
scroll to position [483, 0]
click at [723, 195] on img at bounding box center [723, 200] width 14 height 14
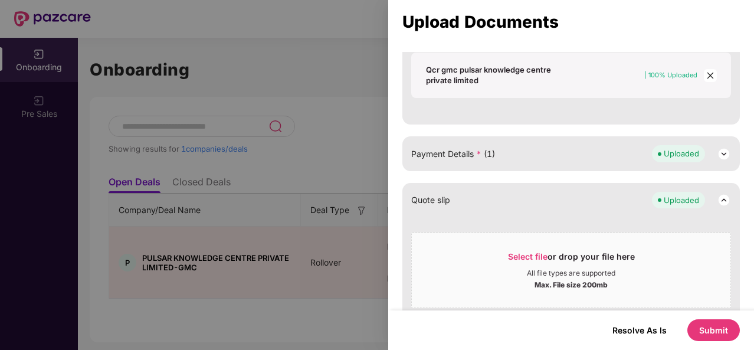
click at [724, 196] on img at bounding box center [723, 200] width 14 height 14
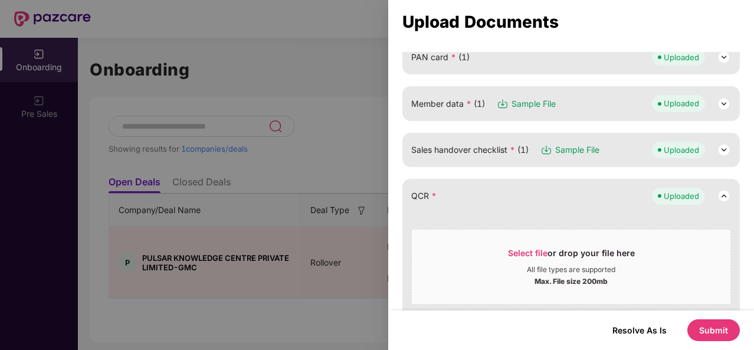
scroll to position [180, 0]
click at [712, 326] on button "Submit" at bounding box center [713, 330] width 52 height 22
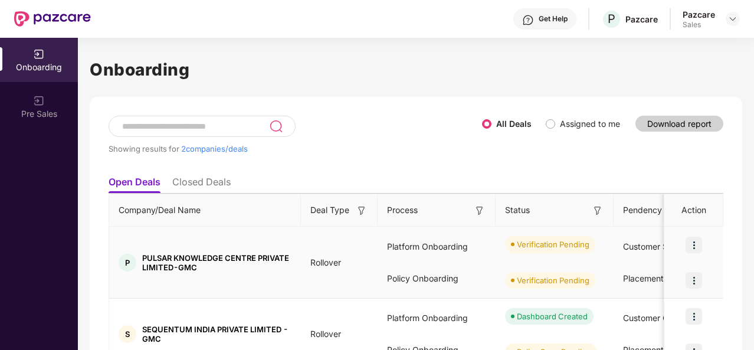
click at [697, 247] on img at bounding box center [693, 244] width 17 height 17
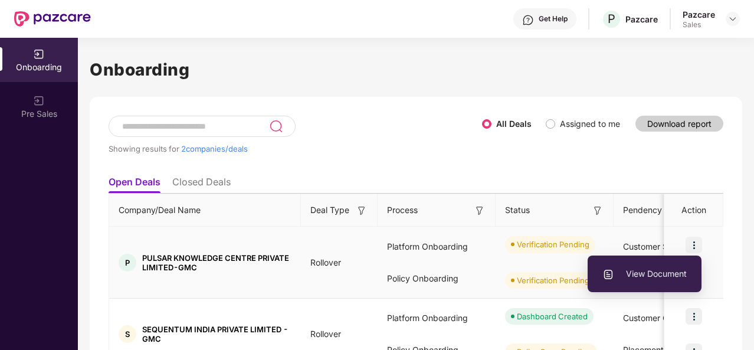
click at [656, 272] on span "View Document" at bounding box center [644, 273] width 84 height 13
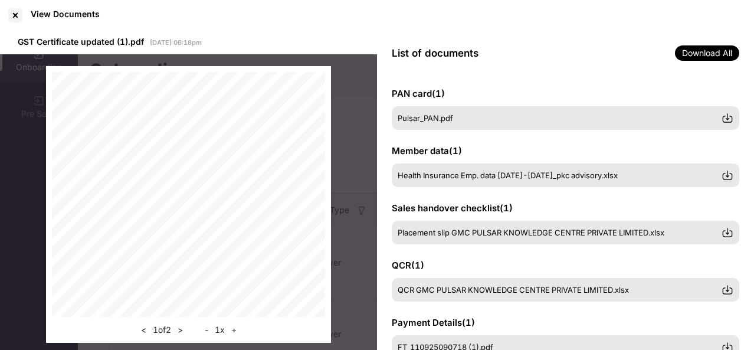
scroll to position [0, 0]
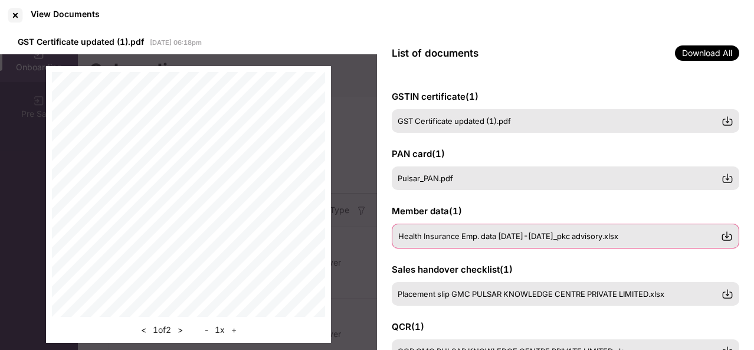
click at [502, 238] on span "Health Insurance Emp. data [DATE]-[DATE]_pkc advisory.xlsx" at bounding box center [508, 235] width 220 height 9
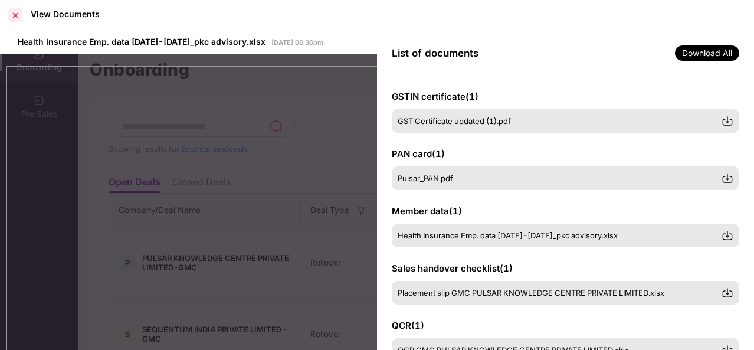
click at [24, 17] on div at bounding box center [15, 15] width 19 height 19
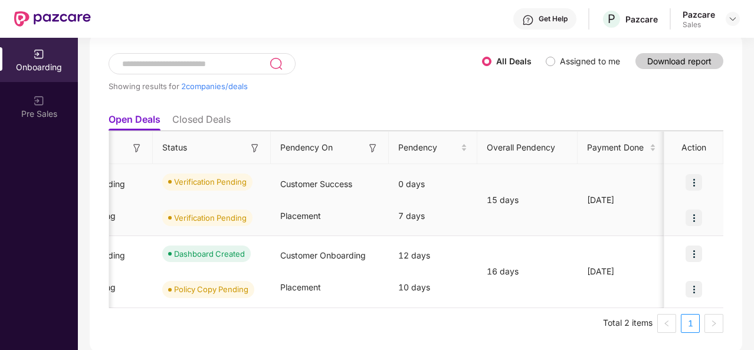
scroll to position [0, 343]
